Goal: Check status: Check status

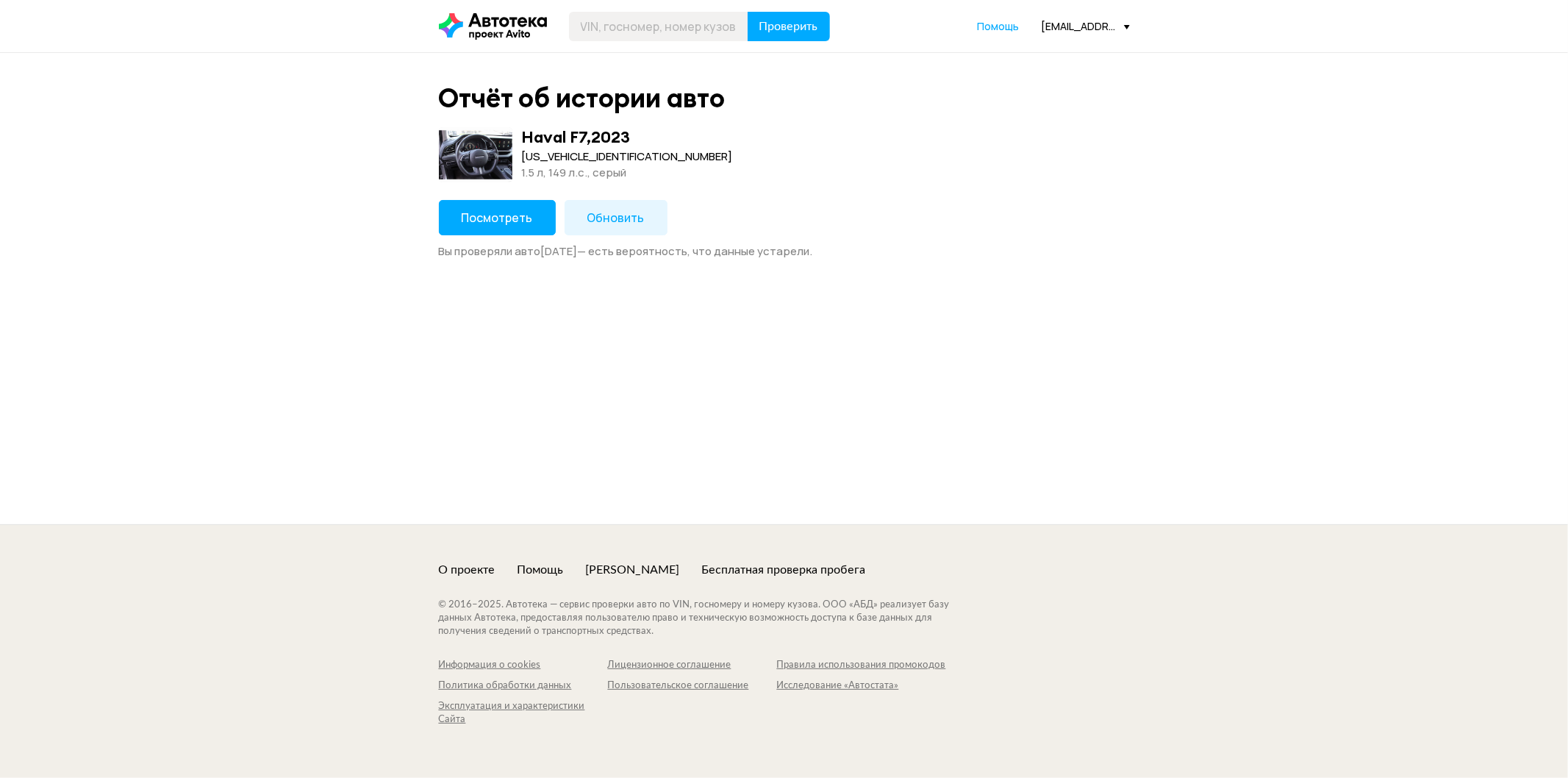
click at [490, 208] on button "Посмотреть" at bounding box center [498, 218] width 117 height 35
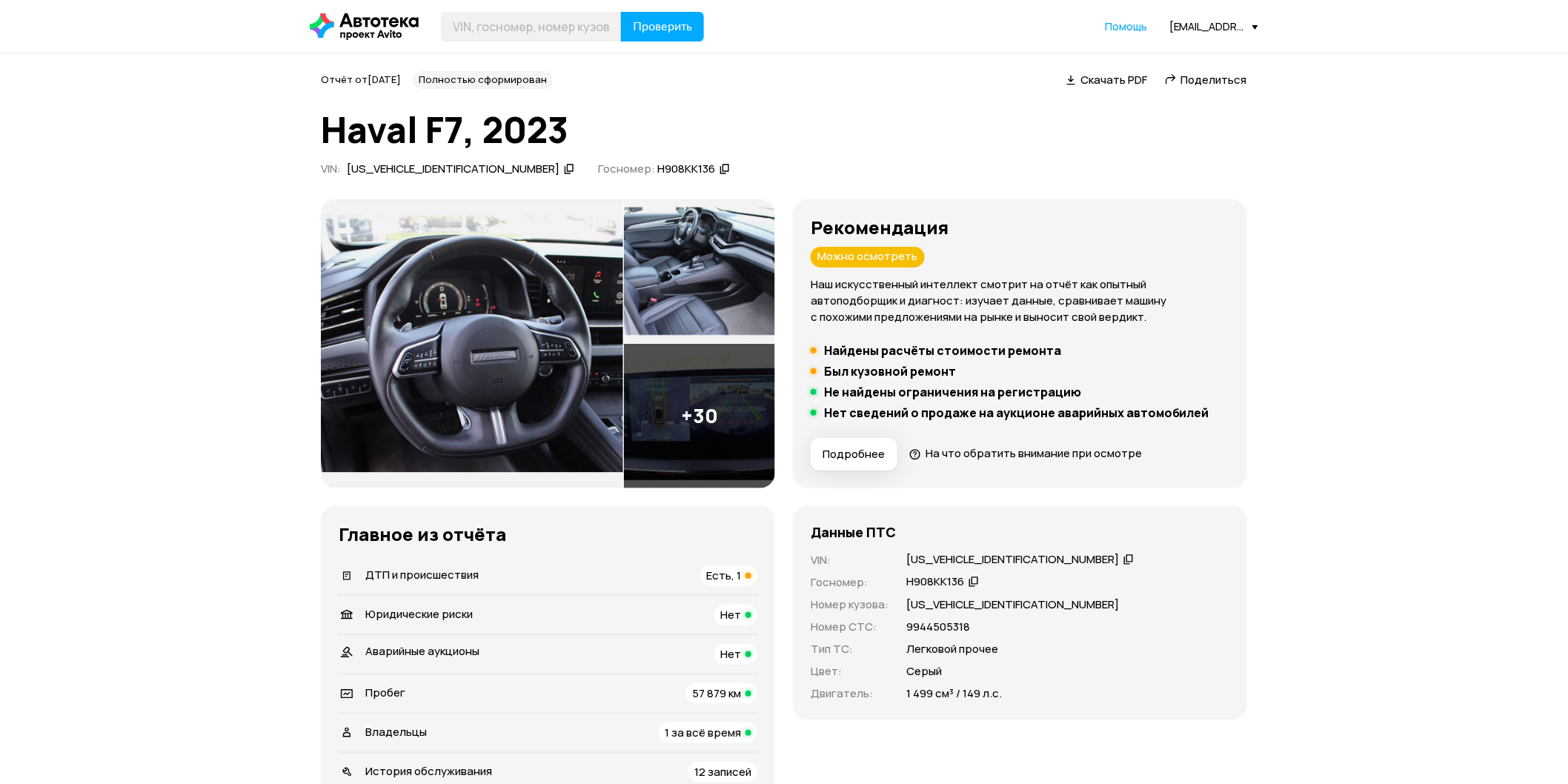
click at [698, 403] on img at bounding box center [698, 416] width 151 height 145
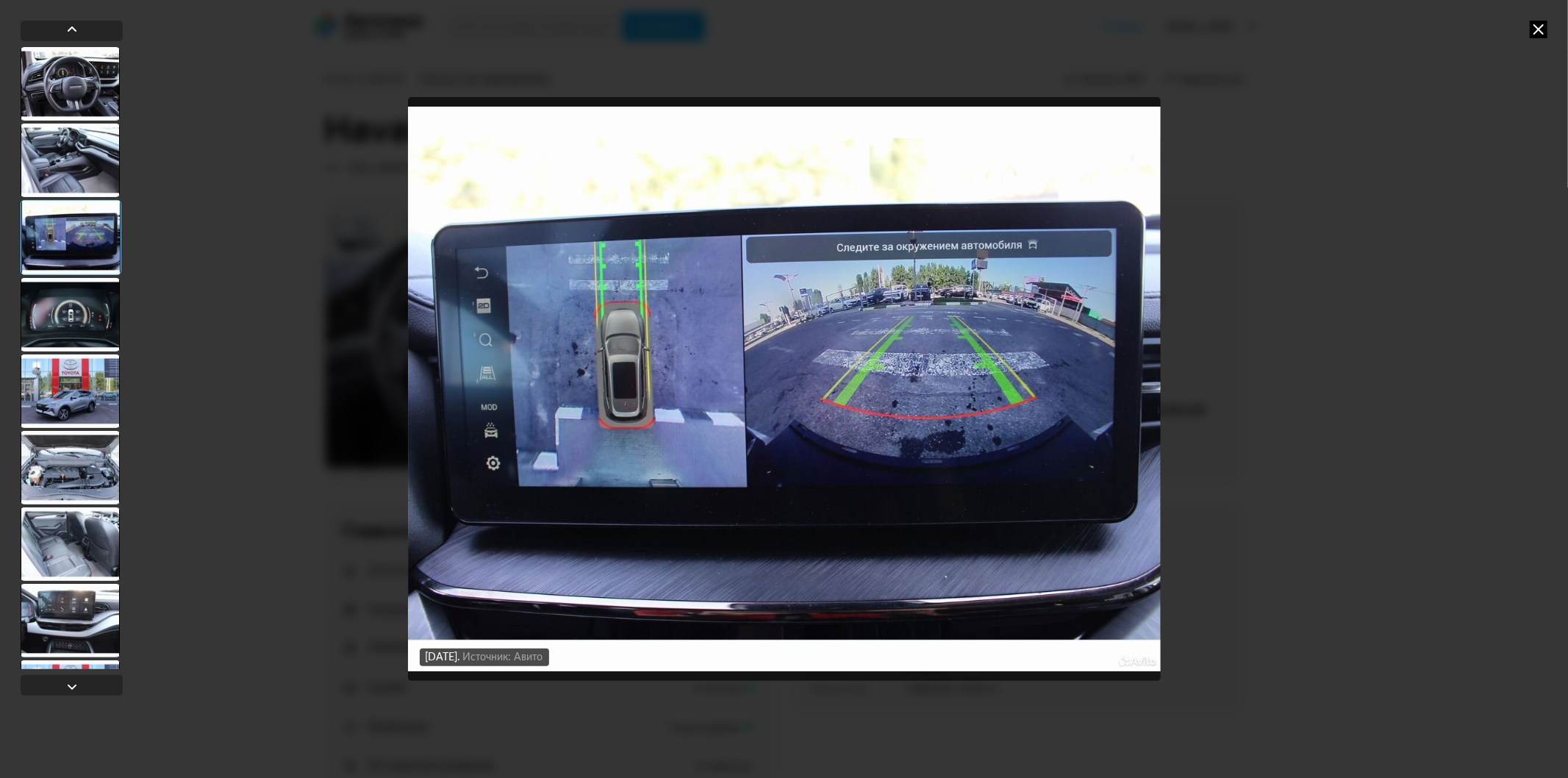
click at [81, 377] on div at bounding box center [70, 391] width 99 height 74
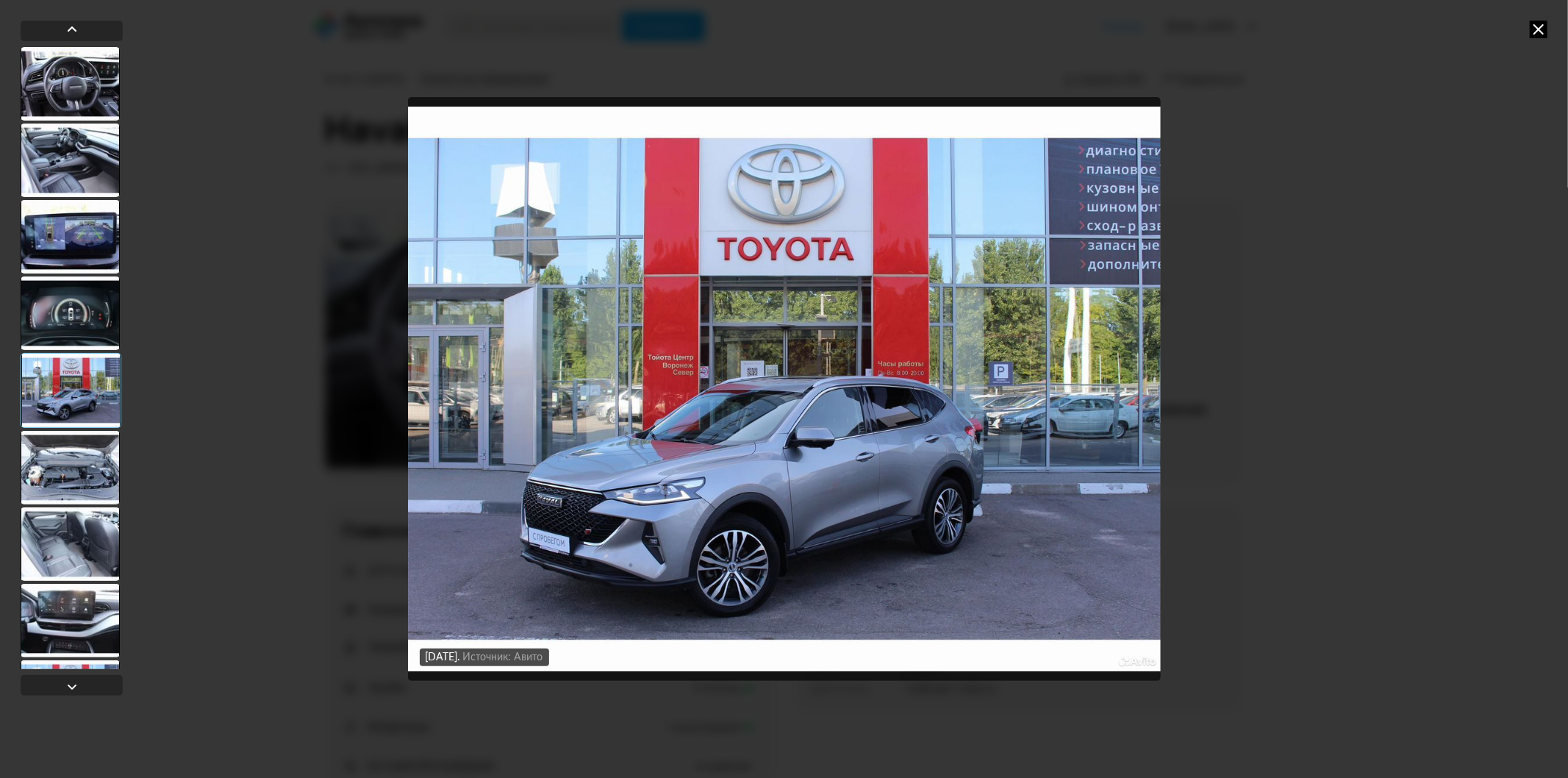
click at [1541, 31] on icon at bounding box center [1538, 30] width 18 height 18
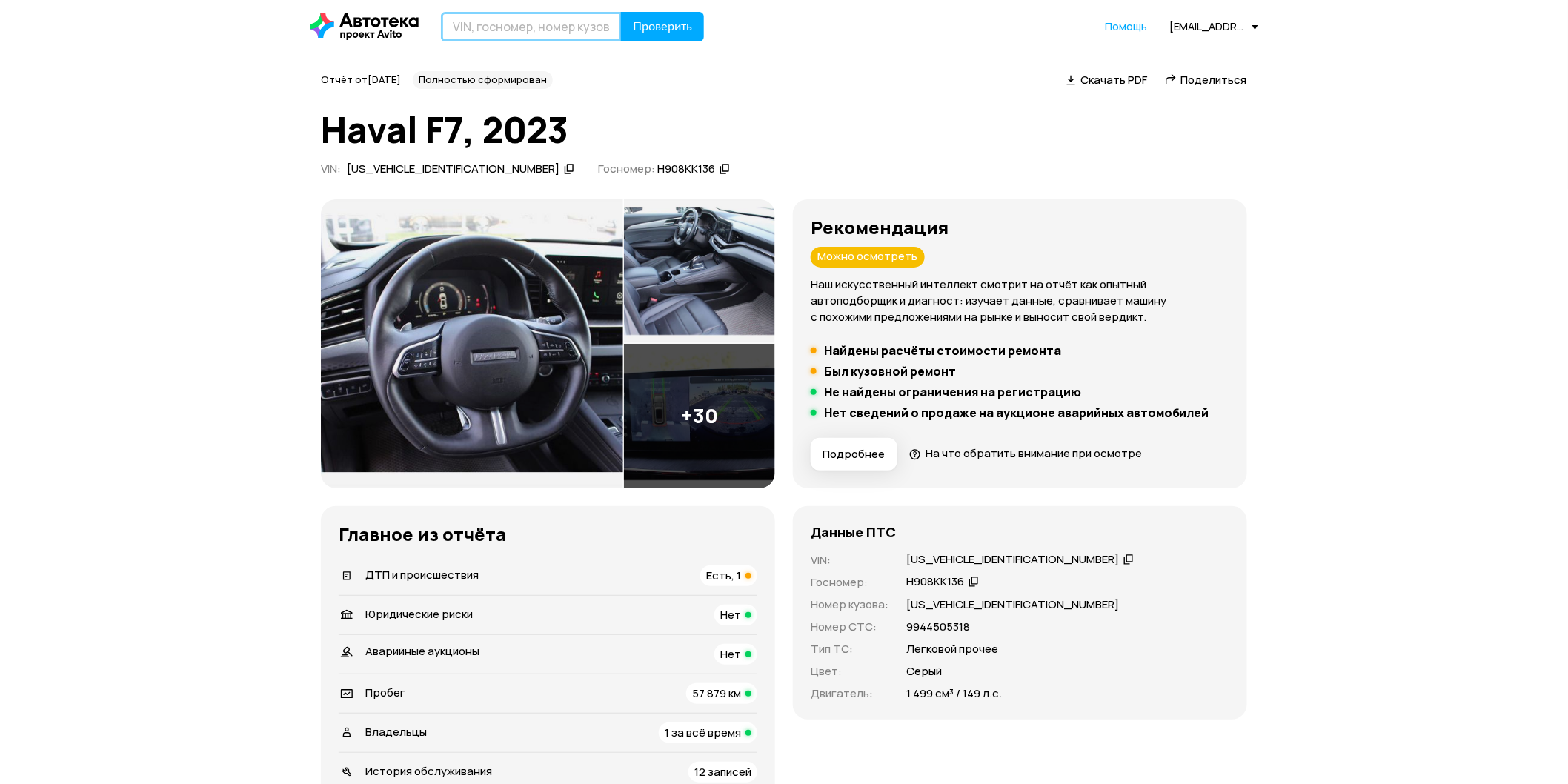
click at [505, 32] on input "text" at bounding box center [531, 26] width 181 height 30
paste input "[VEHICLE_IDENTIFICATION_NUMBER]"
type input "[VEHICLE_IDENTIFICATION_NUMBER]"
click at [699, 30] on button "Проверить" at bounding box center [662, 26] width 83 height 30
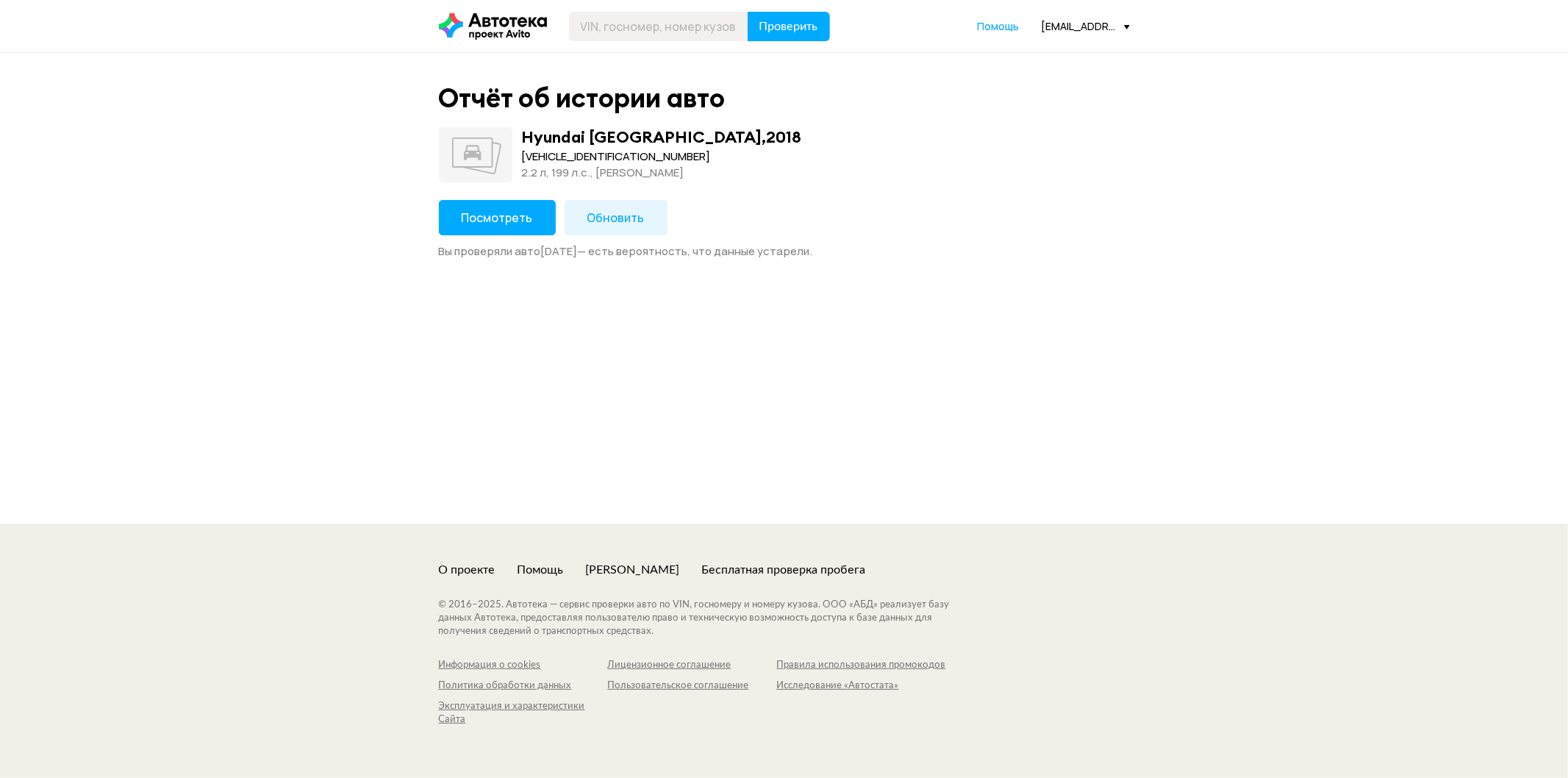
click at [555, 153] on div "[VEHICLE_IDENTIFICATION_NUMBER]" at bounding box center [662, 157] width 280 height 16
copy div "[VEHICLE_IDENTIFICATION_NUMBER]"
click at [633, 16] on input "text" at bounding box center [658, 26] width 179 height 30
paste input "[VEHICLE_IDENTIFICATION_NUMBER]"
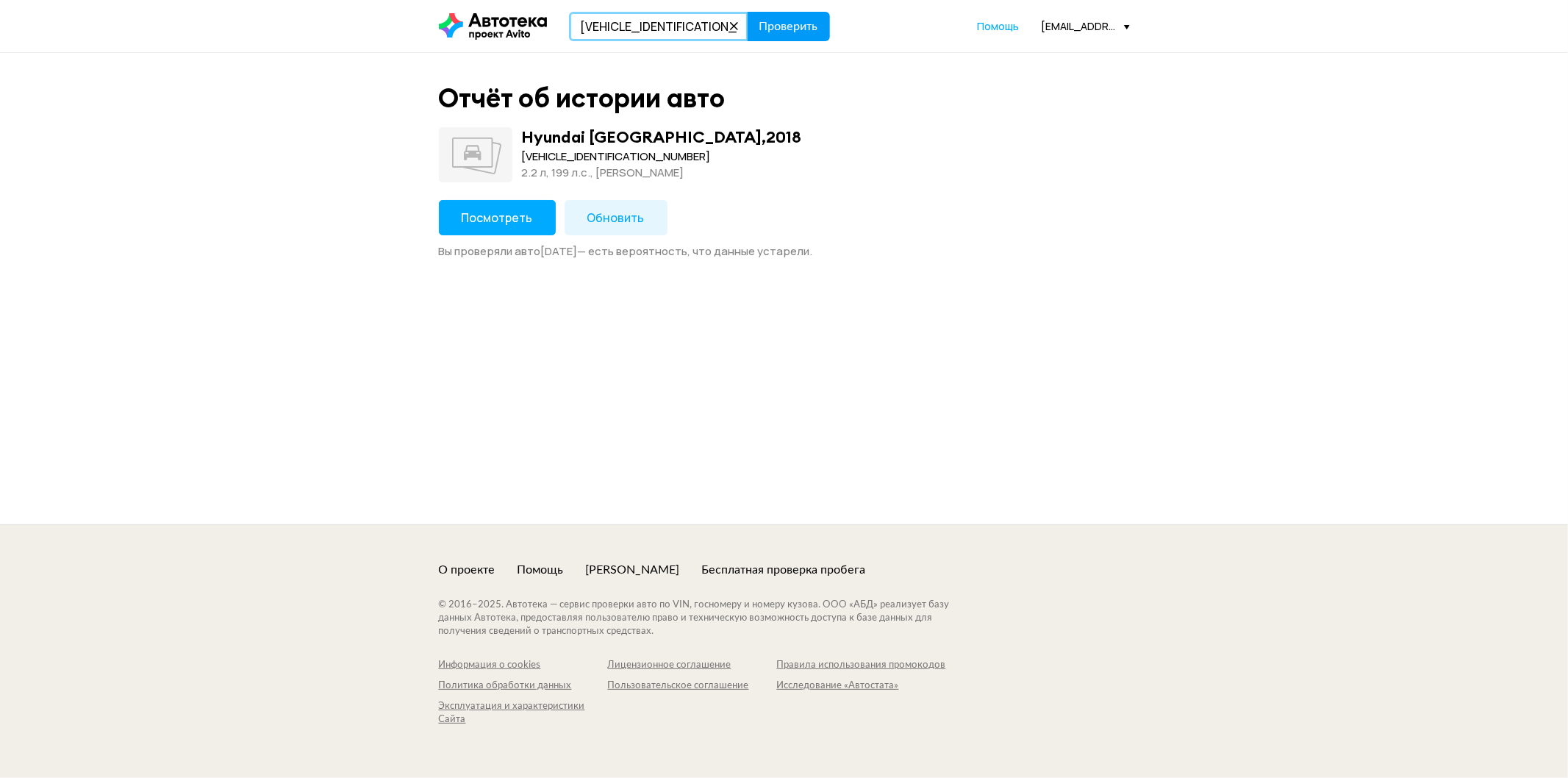
type input "[VEHICLE_IDENTIFICATION_NUMBER]"
click at [787, 24] on span "Проверить" at bounding box center [788, 26] width 59 height 11
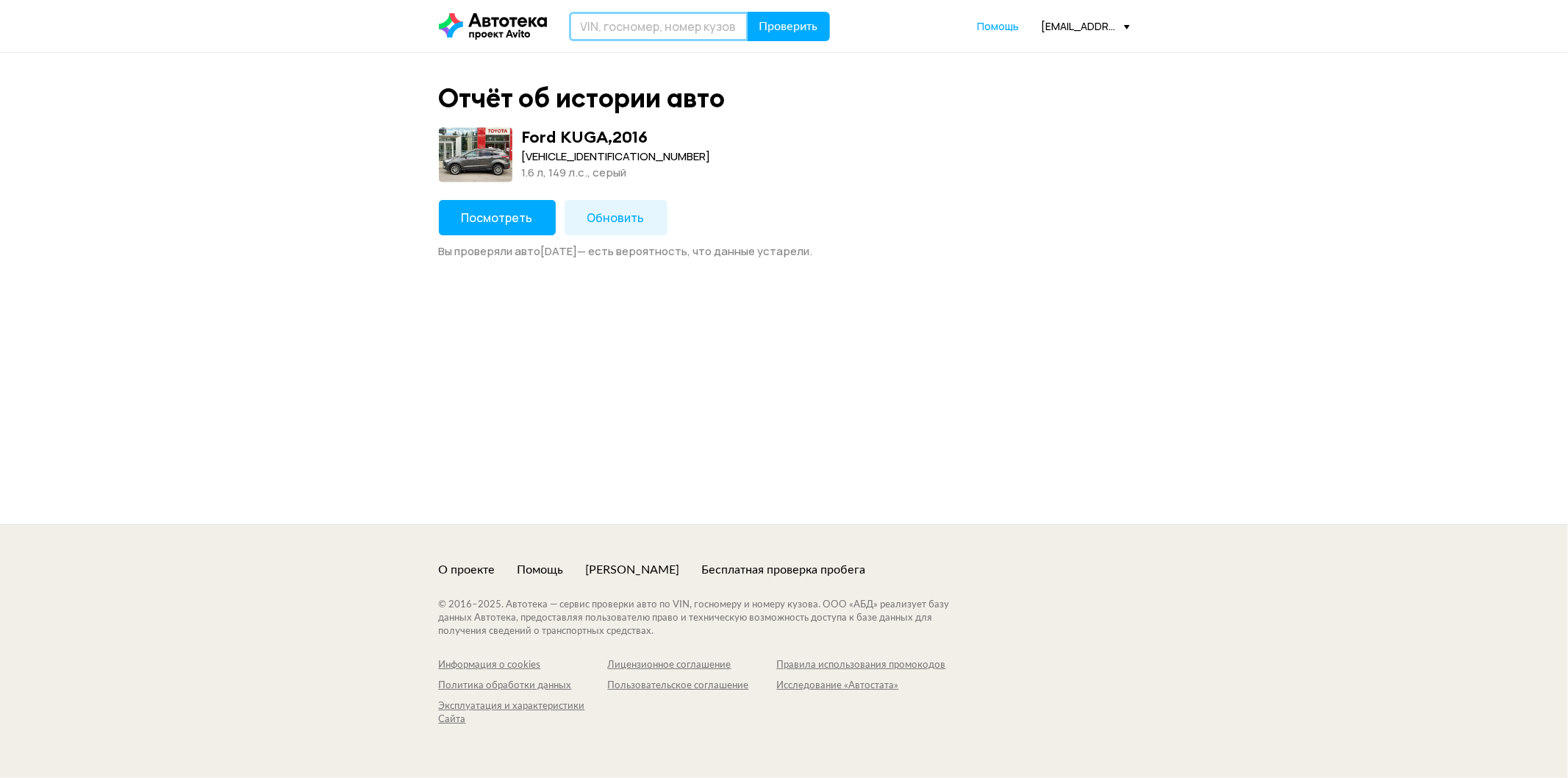
click at [665, 37] on input "text" at bounding box center [658, 26] width 179 height 30
paste input "[VEHICLE_IDENTIFICATION_NUMBER]"
type input "[VEHICLE_IDENTIFICATION_NUMBER]"
click at [802, 37] on button "Проверить" at bounding box center [788, 26] width 82 height 30
click at [498, 215] on span "Посмотреть" at bounding box center [497, 217] width 71 height 16
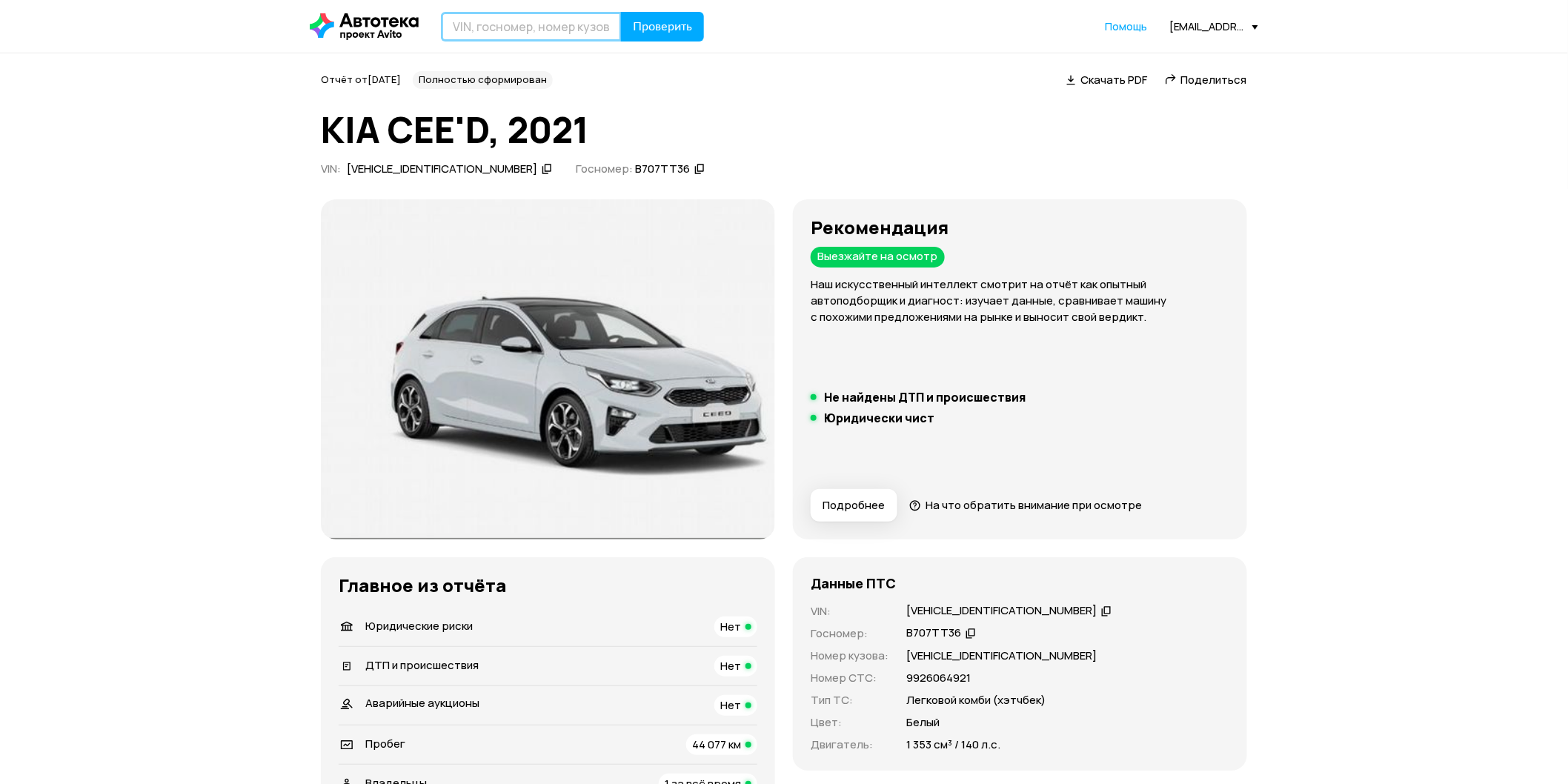
click at [537, 30] on input "text" at bounding box center [531, 26] width 181 height 30
paste input "[VEHICLE_IDENTIFICATION_NUMBER]"
type input "[VEHICLE_IDENTIFICATION_NUMBER]"
click at [667, 23] on span "Проверить" at bounding box center [661, 26] width 59 height 11
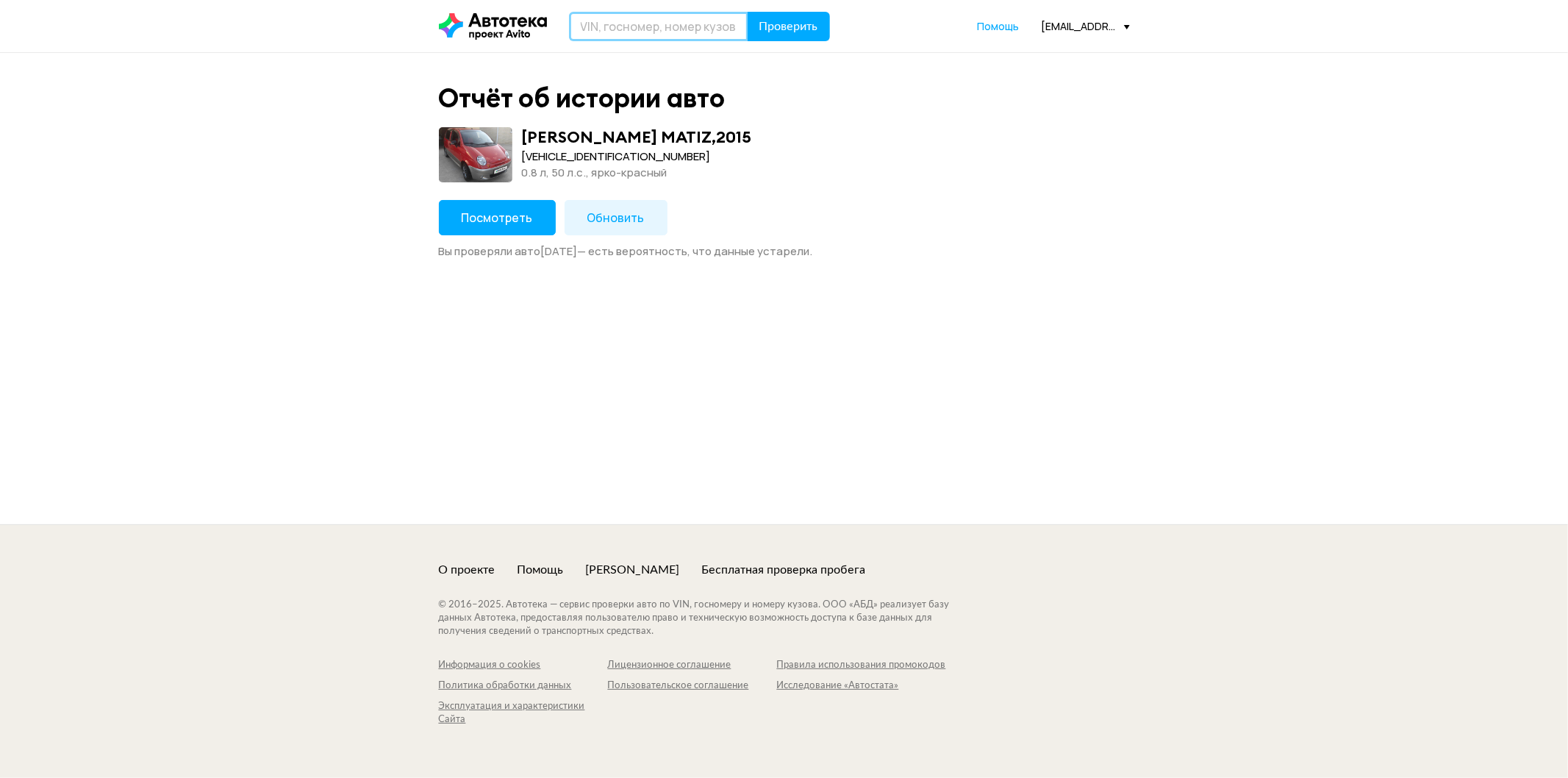
click at [634, 18] on input "text" at bounding box center [658, 26] width 179 height 30
paste input "[VEHICLE_IDENTIFICATION_NUMBER]"
type input "[VEHICLE_IDENTIFICATION_NUMBER]"
click at [778, 22] on span "Проверить" at bounding box center [788, 26] width 59 height 11
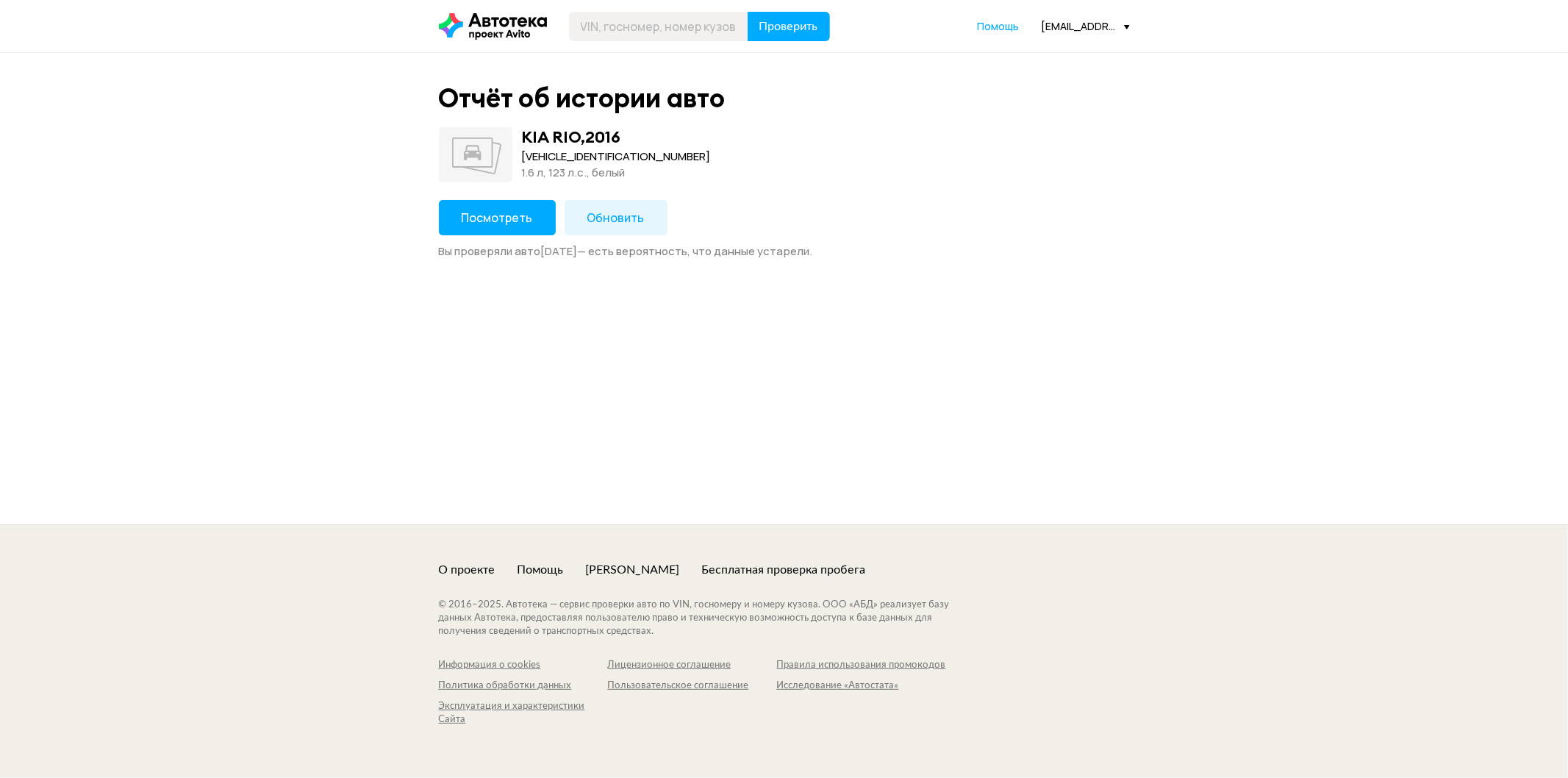
click at [512, 216] on span "Посмотреть" at bounding box center [497, 217] width 71 height 16
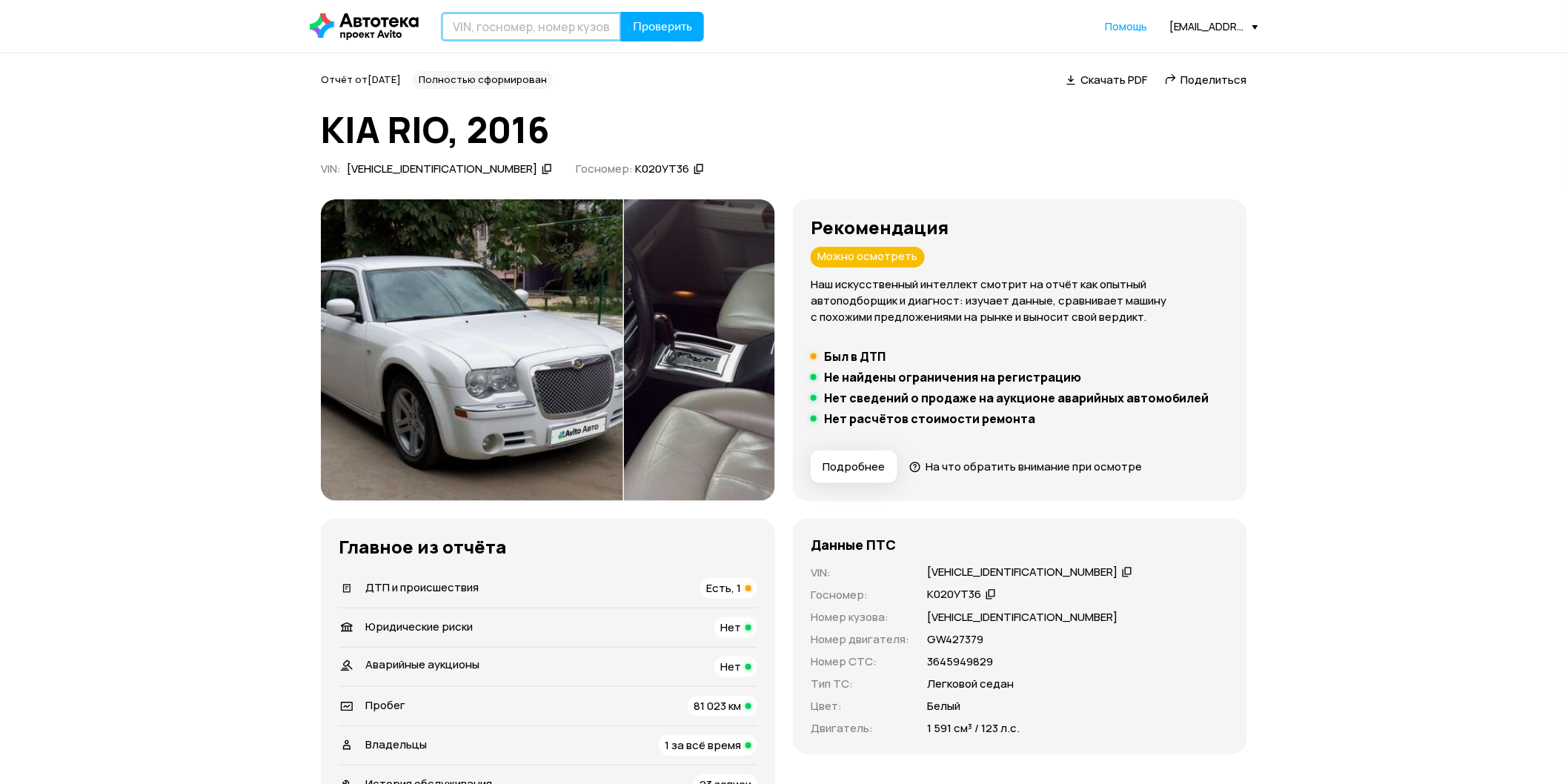
click at [545, 20] on input "text" at bounding box center [531, 26] width 181 height 30
paste input "[VEHICLE_IDENTIFICATION_NUMBER]"
type input "[VEHICLE_IDENTIFICATION_NUMBER]"
click at [668, 21] on span "Проверить" at bounding box center [661, 26] width 59 height 11
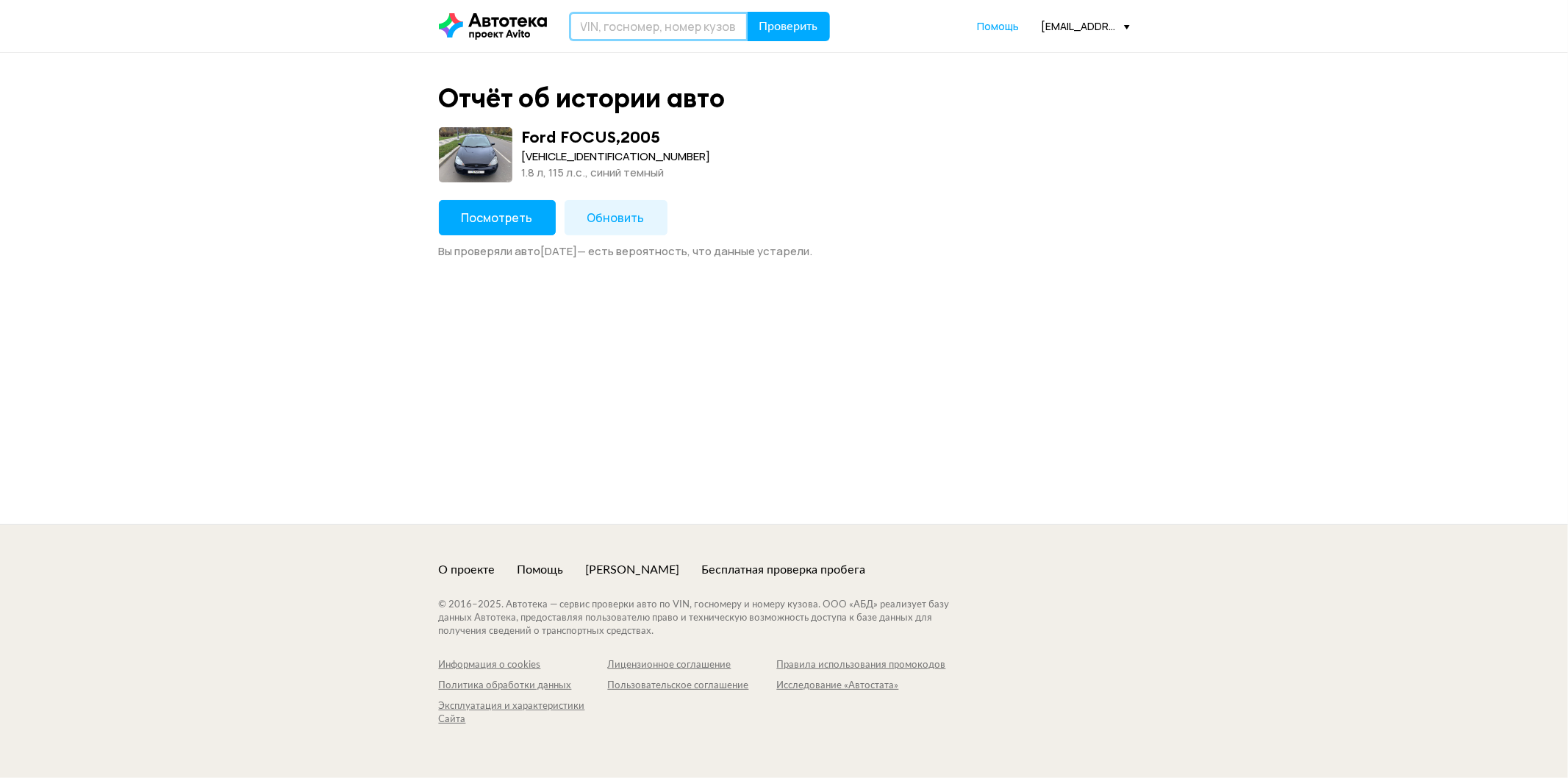
click at [610, 33] on input "text" at bounding box center [658, 26] width 179 height 30
paste input "[US_VEHICLE_IDENTIFICATION_NUMBER]"
type input "[US_VEHICLE_IDENTIFICATION_NUMBER]"
click at [782, 11] on button "Проверить" at bounding box center [788, 26] width 82 height 30
click at [653, 11] on input "text" at bounding box center [658, 26] width 179 height 30
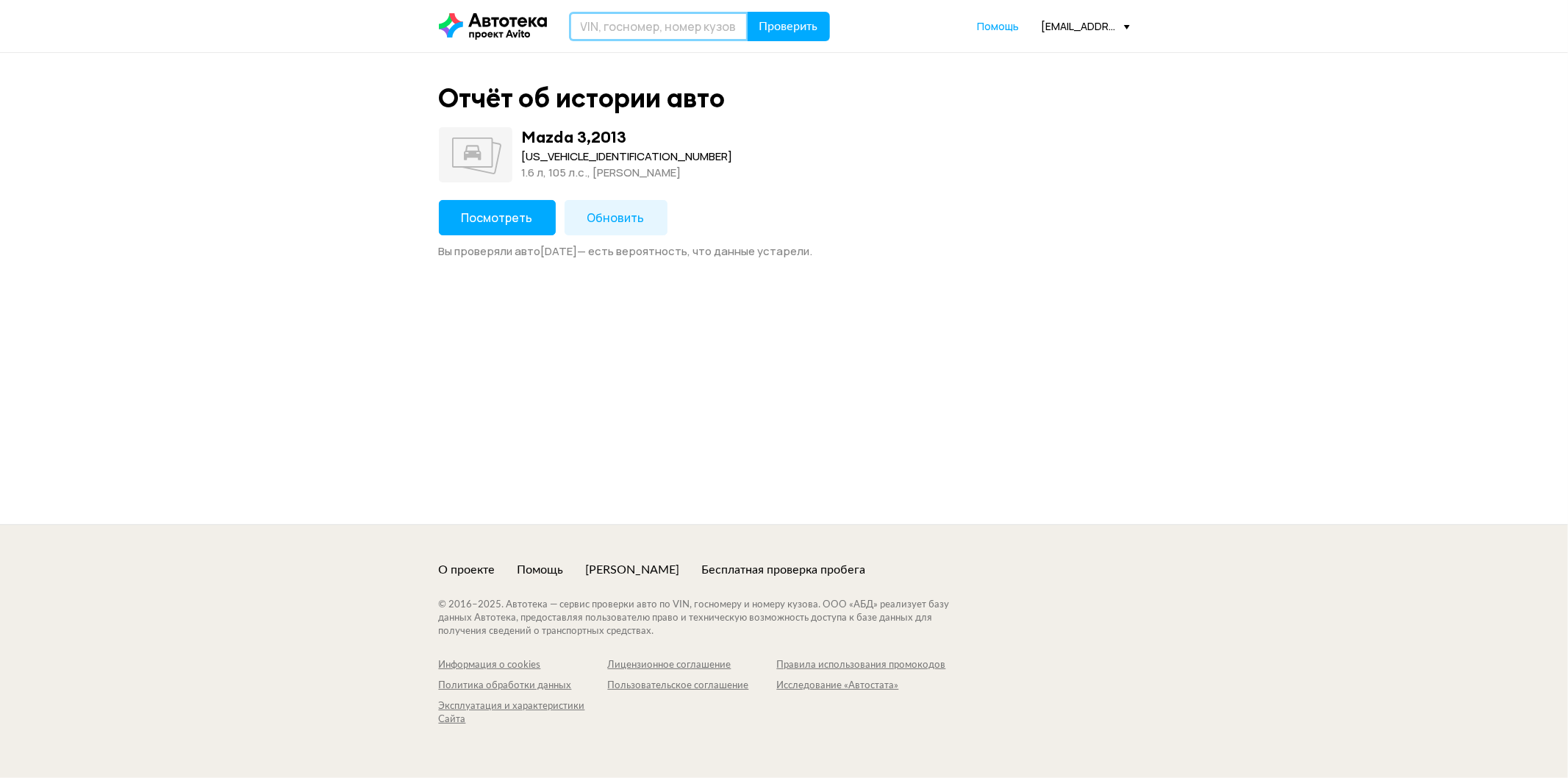
paste input "[US_VEHICLE_IDENTIFICATION_NUMBER]"
type input "[US_VEHICLE_IDENTIFICATION_NUMBER]"
click at [802, 30] on span "Проверить" at bounding box center [788, 26] width 59 height 11
